Goal: Find contact information: Obtain details needed to contact an individual or organization

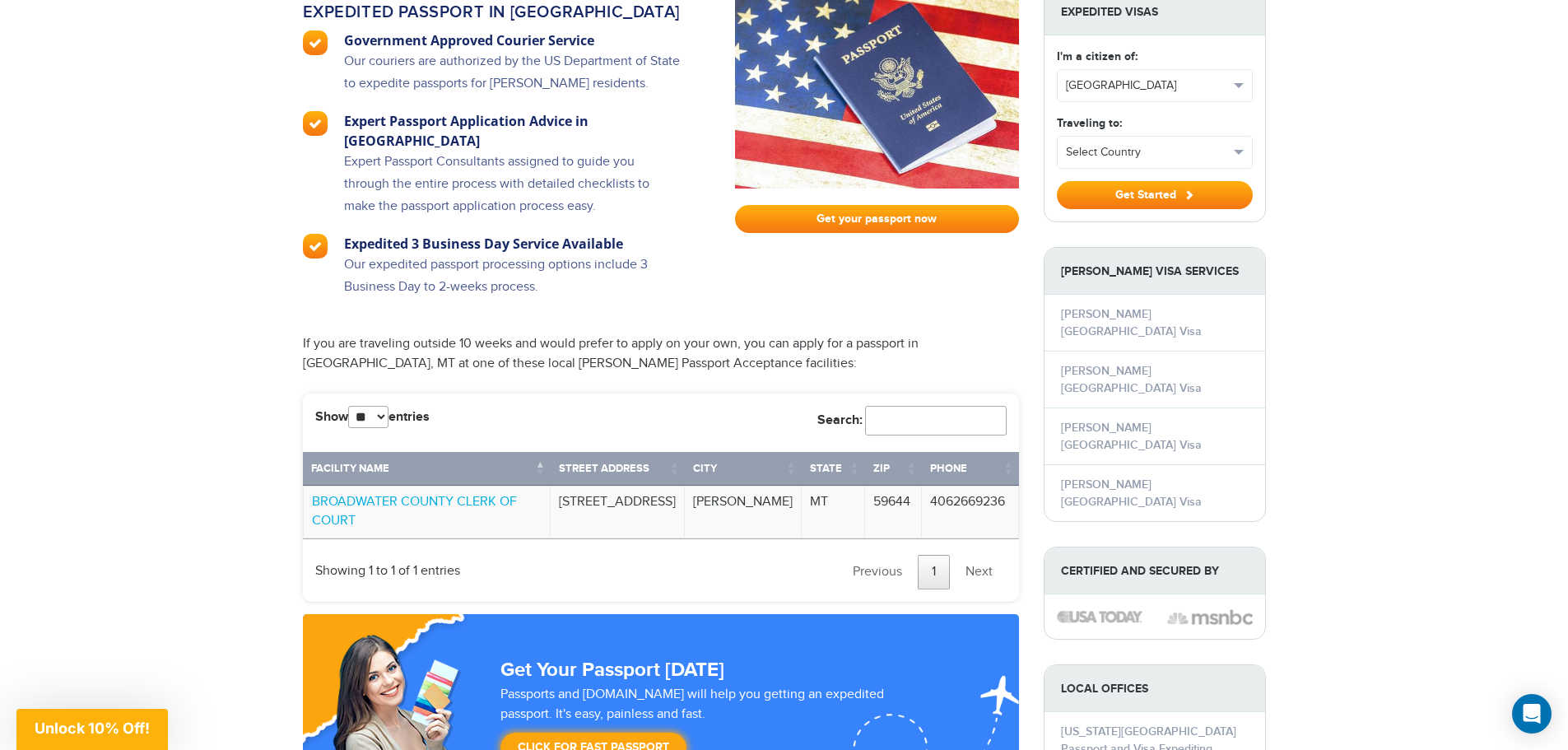
scroll to position [1152, 0]
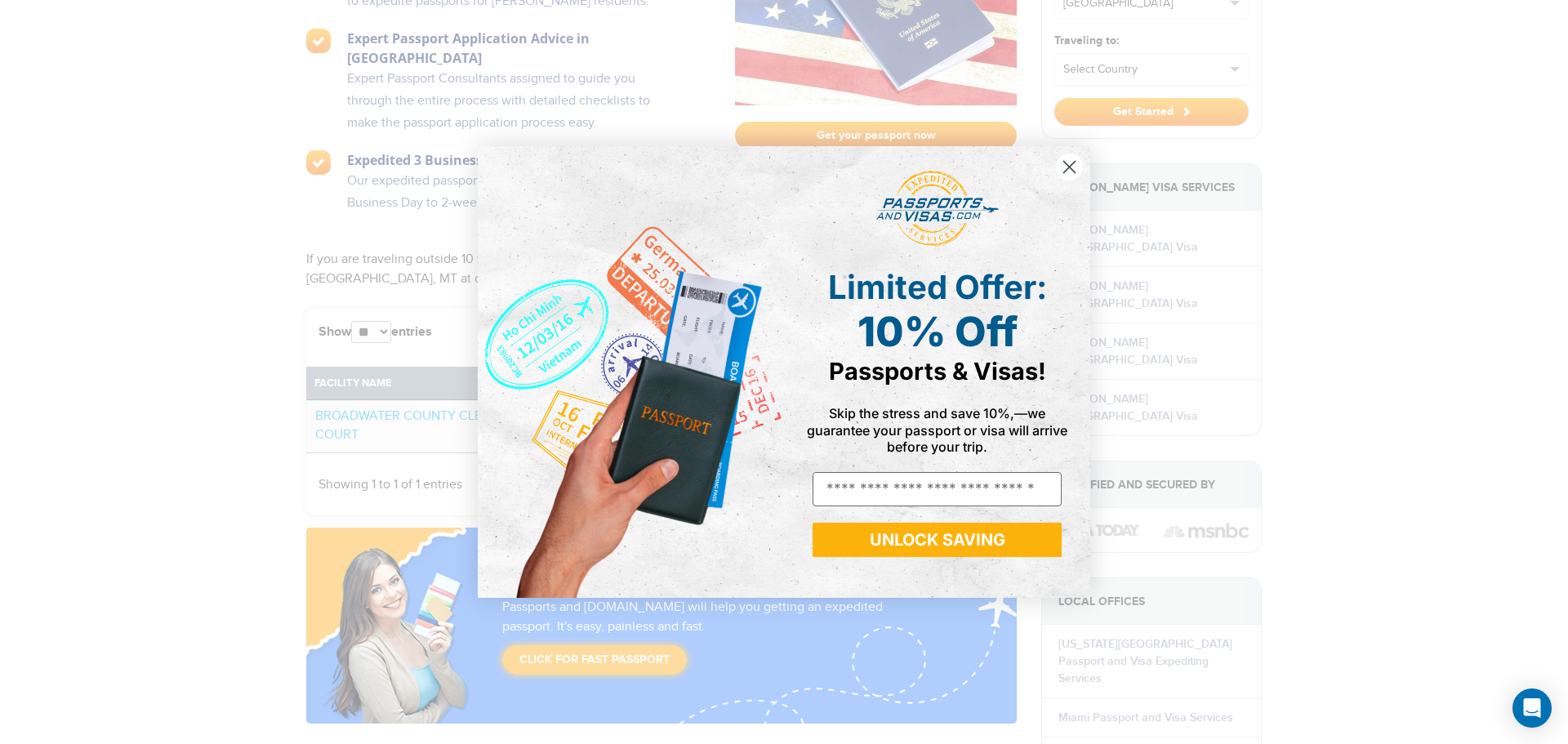
click at [311, 361] on div "Close dialog Limited Offer: 10% Off Passports & Visas! Skip the stress and save…" at bounding box center [784, 372] width 1568 height 744
click at [1067, 168] on circle "Close dialog" at bounding box center [1070, 167] width 27 height 27
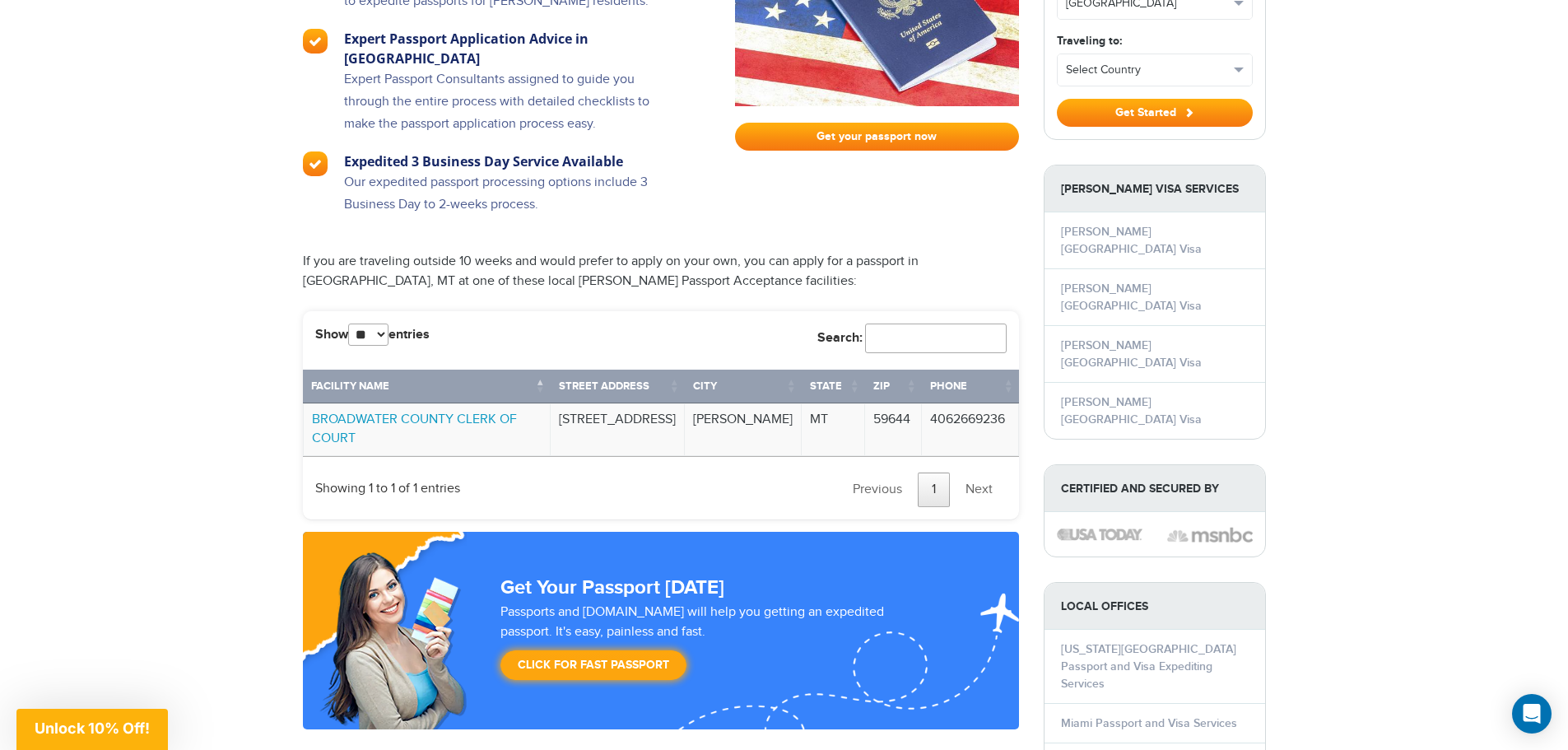
click at [387, 411] on link "BROADWATER COUNTY CLERK OF COURT" at bounding box center [415, 428] width 205 height 34
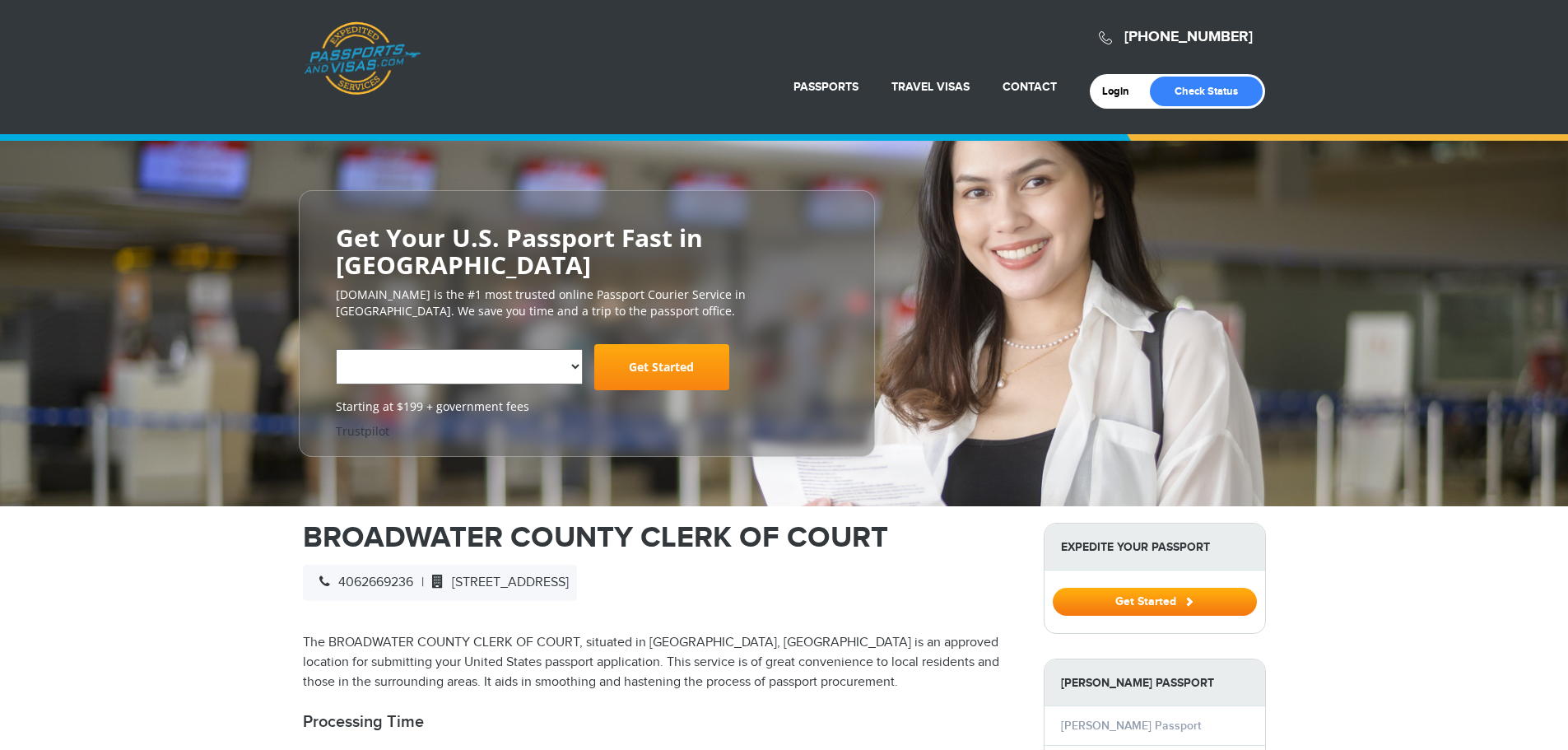
select select "**********"
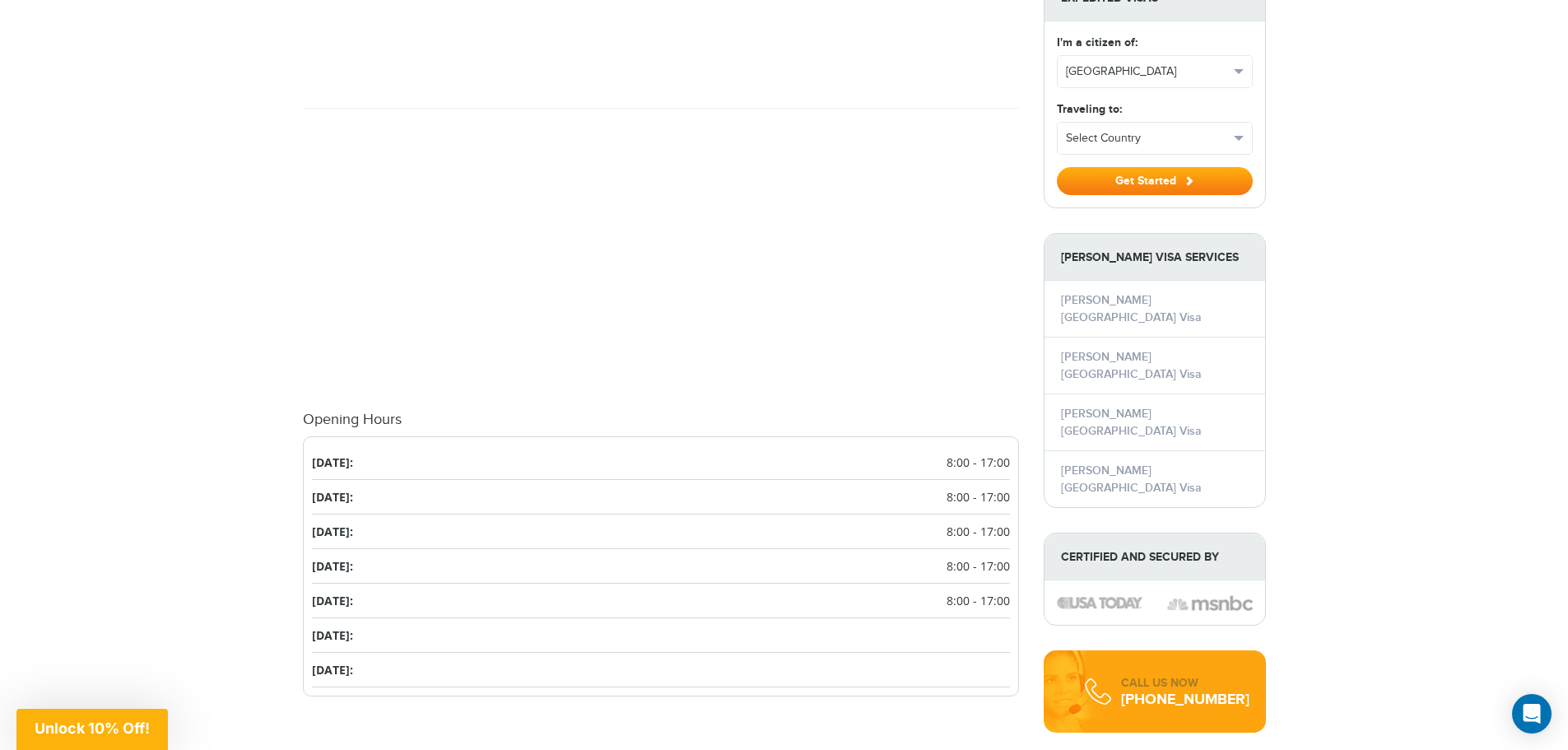
scroll to position [1647, 0]
